Goal: Task Accomplishment & Management: Manage account settings

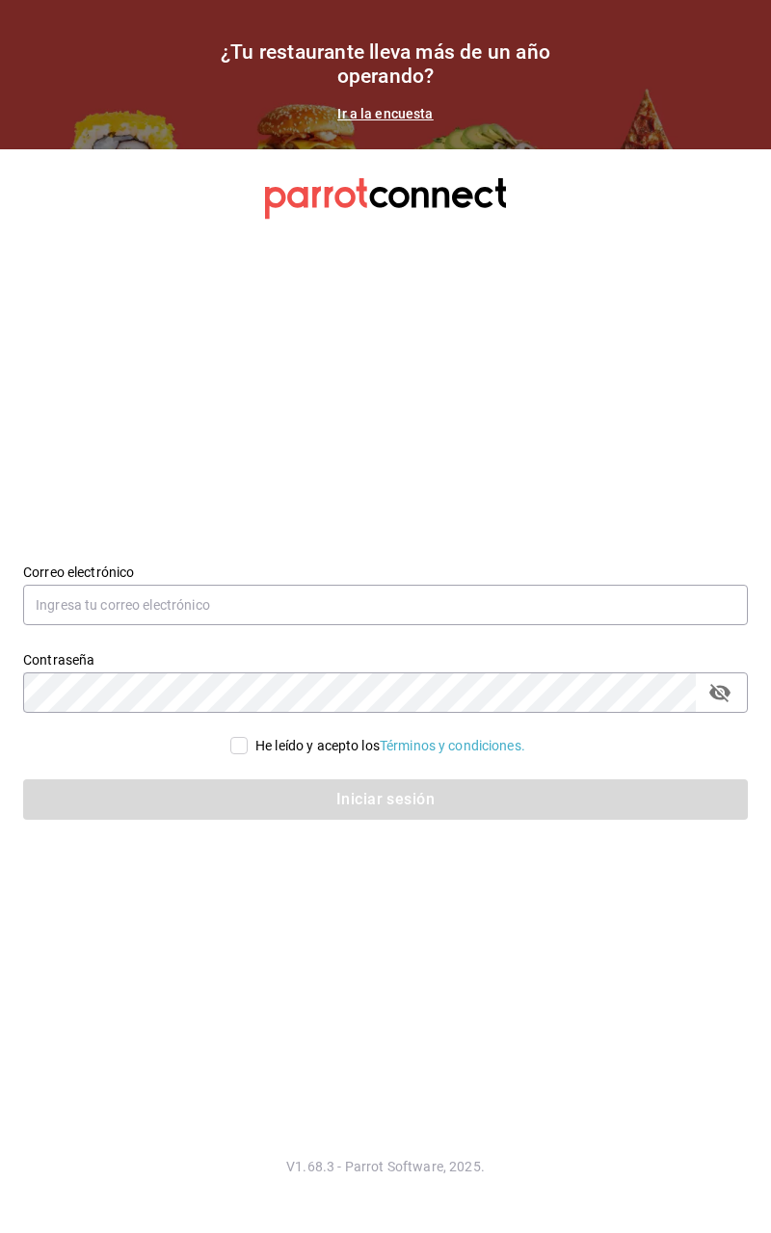
click at [4, 689] on div "Contraseña Contraseña" at bounding box center [374, 670] width 748 height 85
